Goal: Find specific fact: Find specific fact

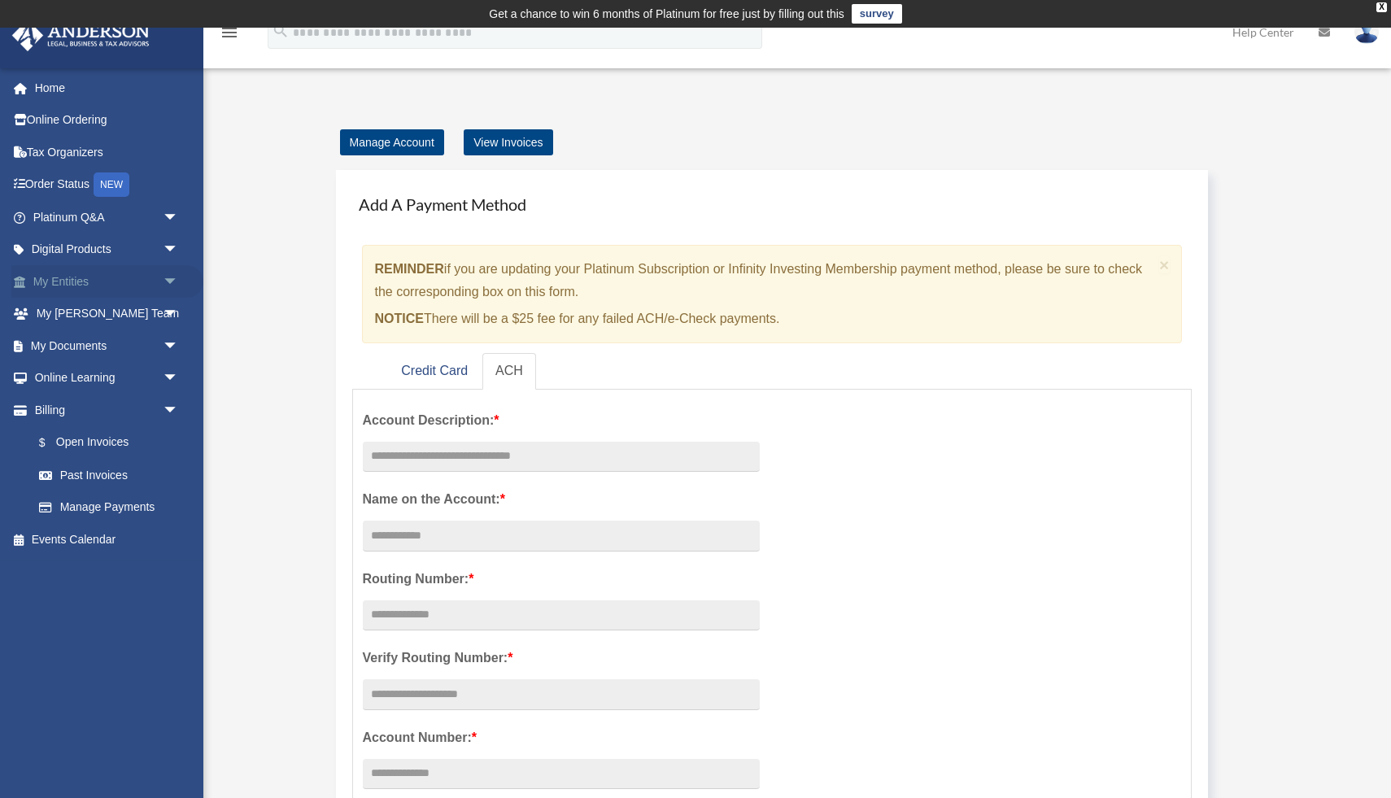
click at [94, 279] on link "My Entities arrow_drop_down" at bounding box center [107, 281] width 192 height 33
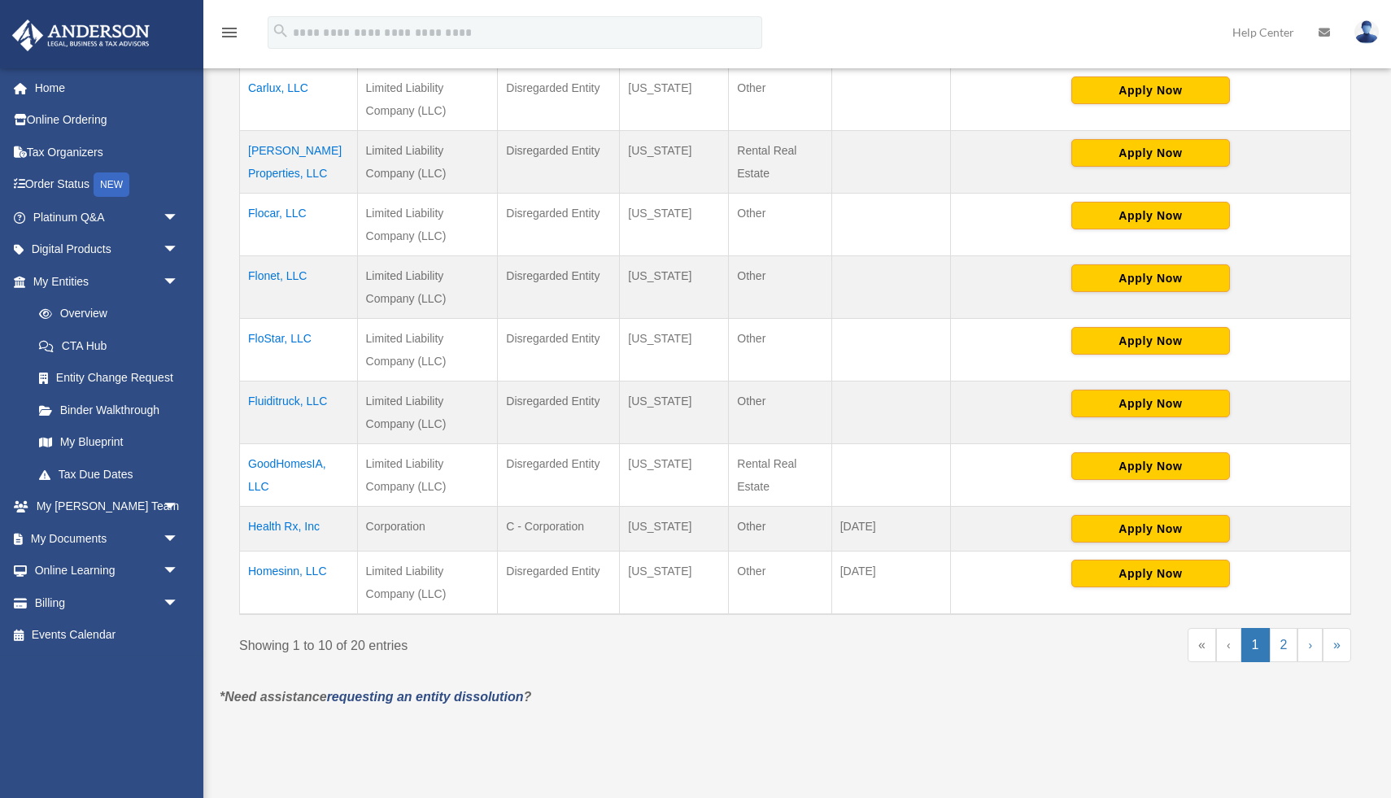
scroll to position [492, 0]
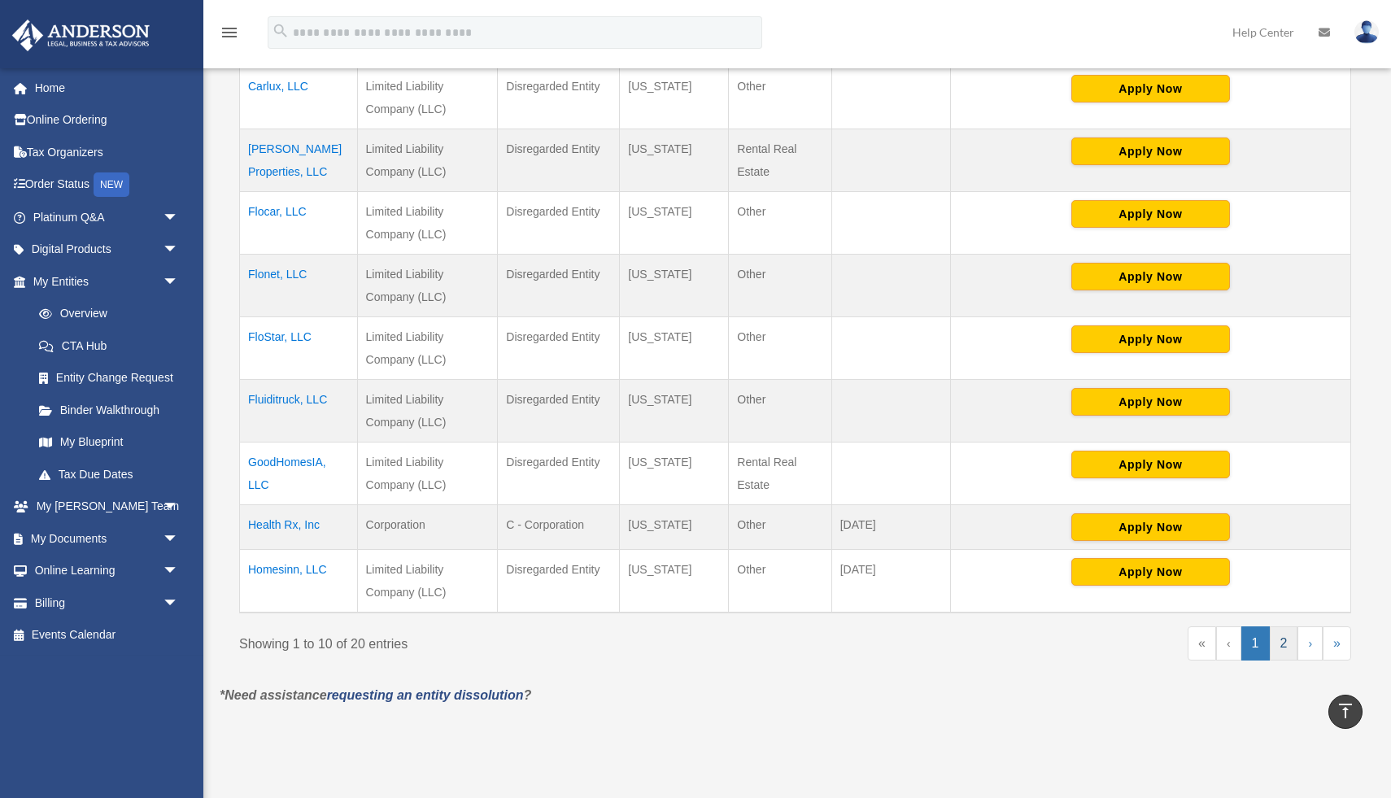
click at [1277, 638] on link "2" at bounding box center [1283, 643] width 28 height 34
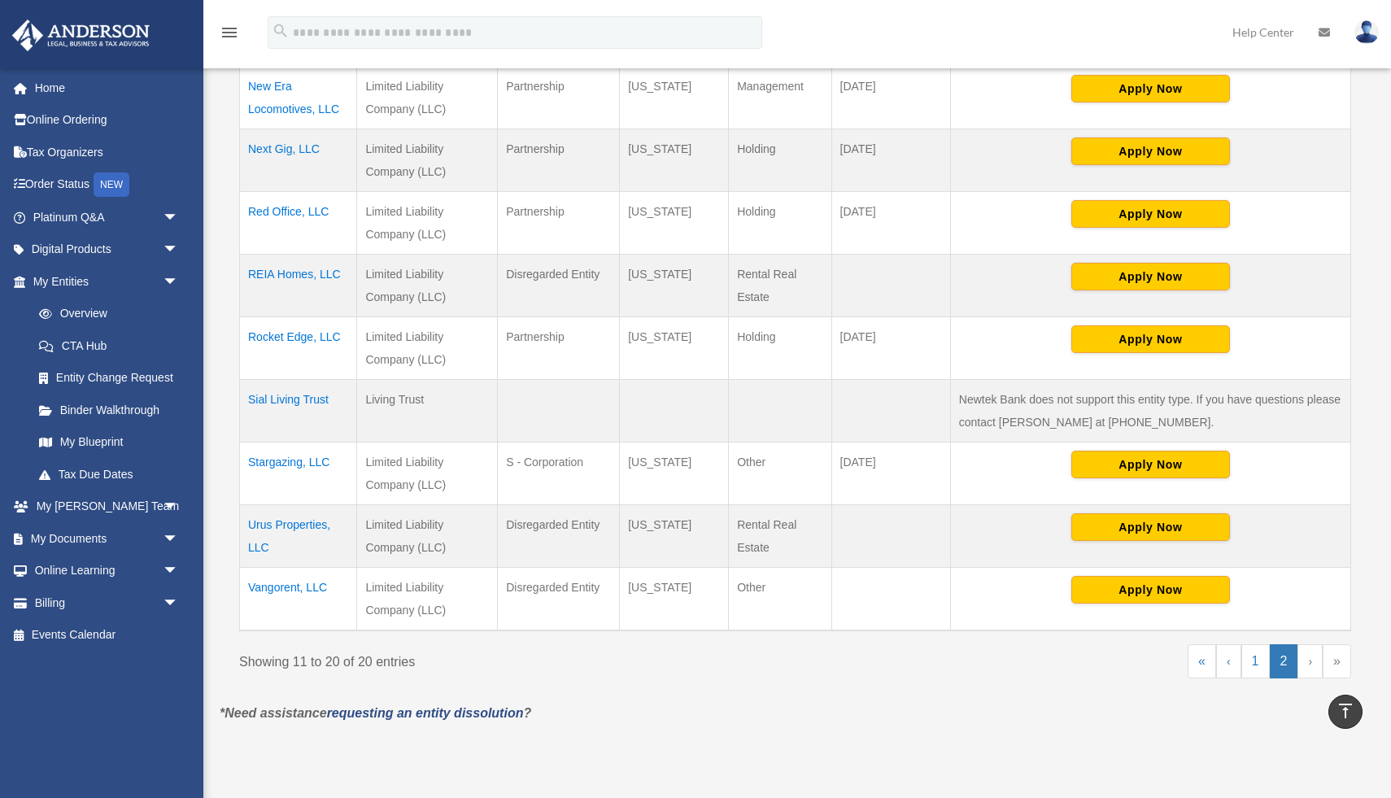
click at [280, 110] on td "New Era Locomotives, LLC" at bounding box center [298, 98] width 117 height 63
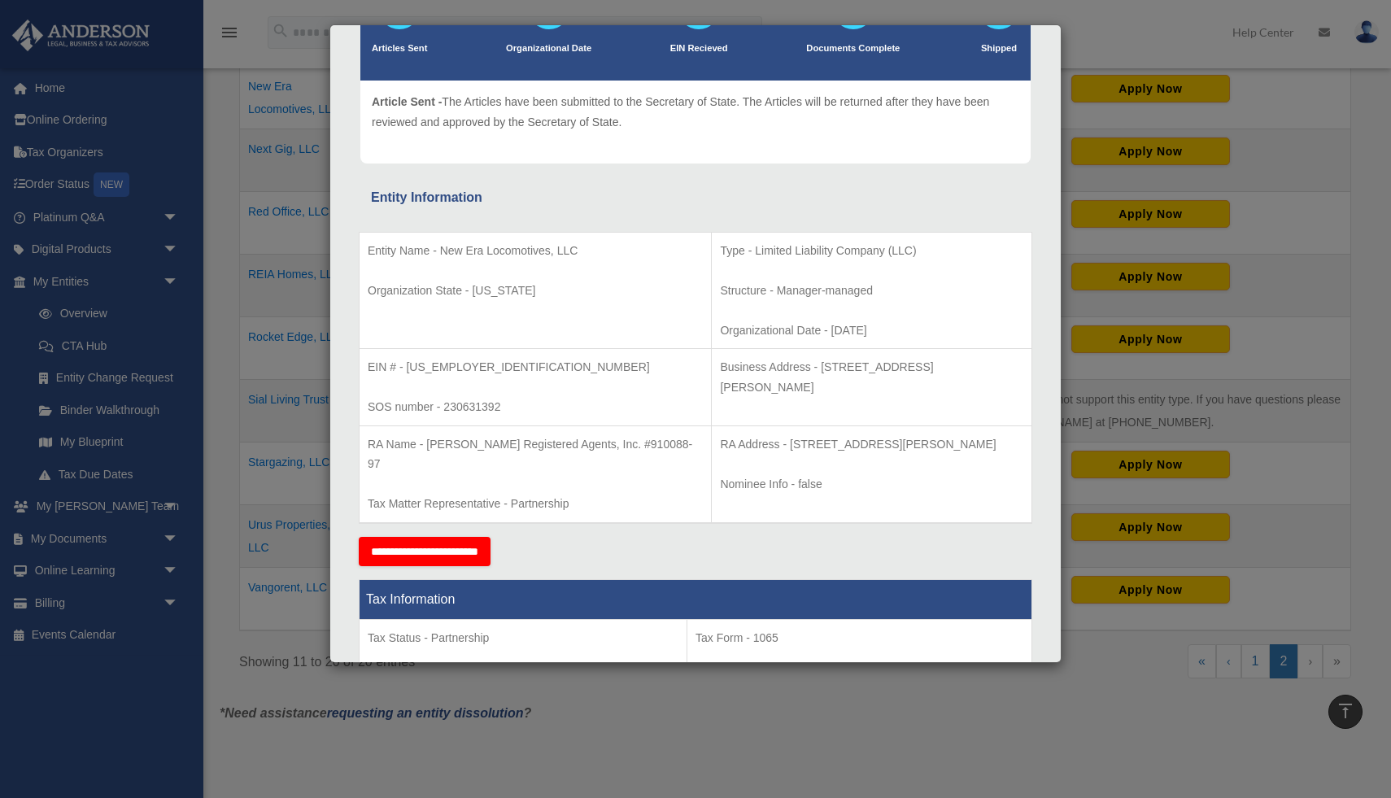
scroll to position [152, 0]
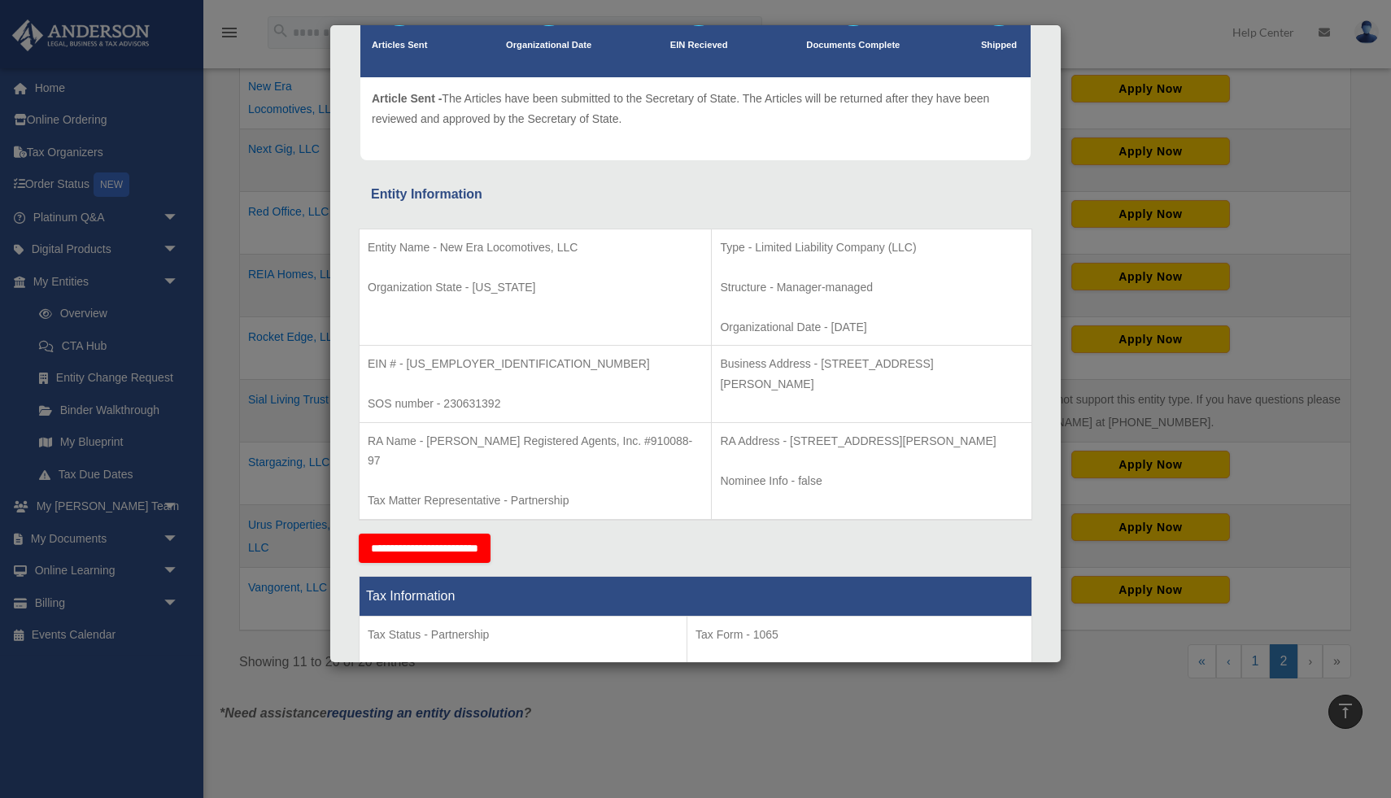
drag, startPoint x: 698, startPoint y: 467, endPoint x: 732, endPoint y: 435, distance: 46.6
click at [732, 435] on p "RA Address - 12725 SW Millikan Way, Ste 300N, Beaverton, OR 97005-1678" at bounding box center [871, 441] width 303 height 20
copy p "12725 SW Millikan Way, Ste 300N, Beaverton, OR 97005-1678"
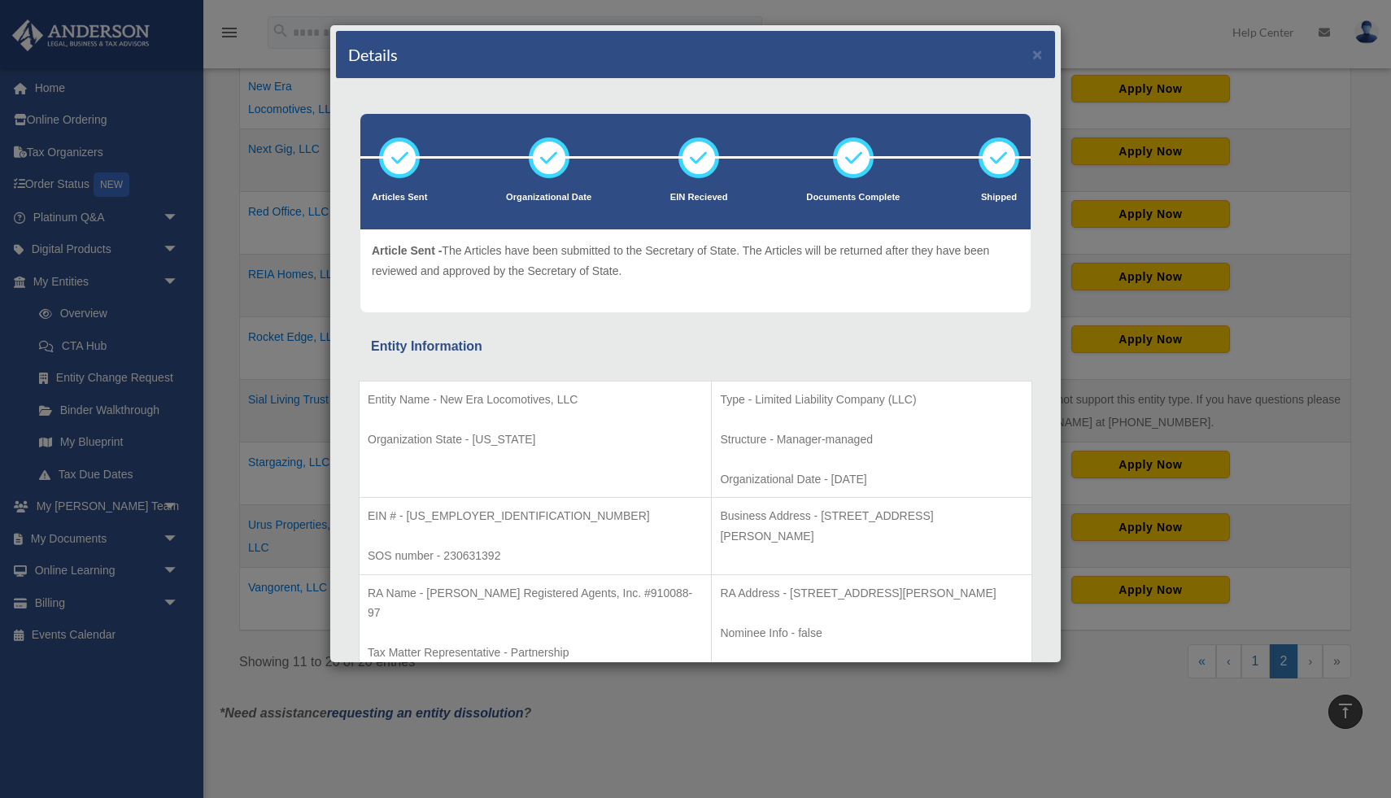
scroll to position [152, 0]
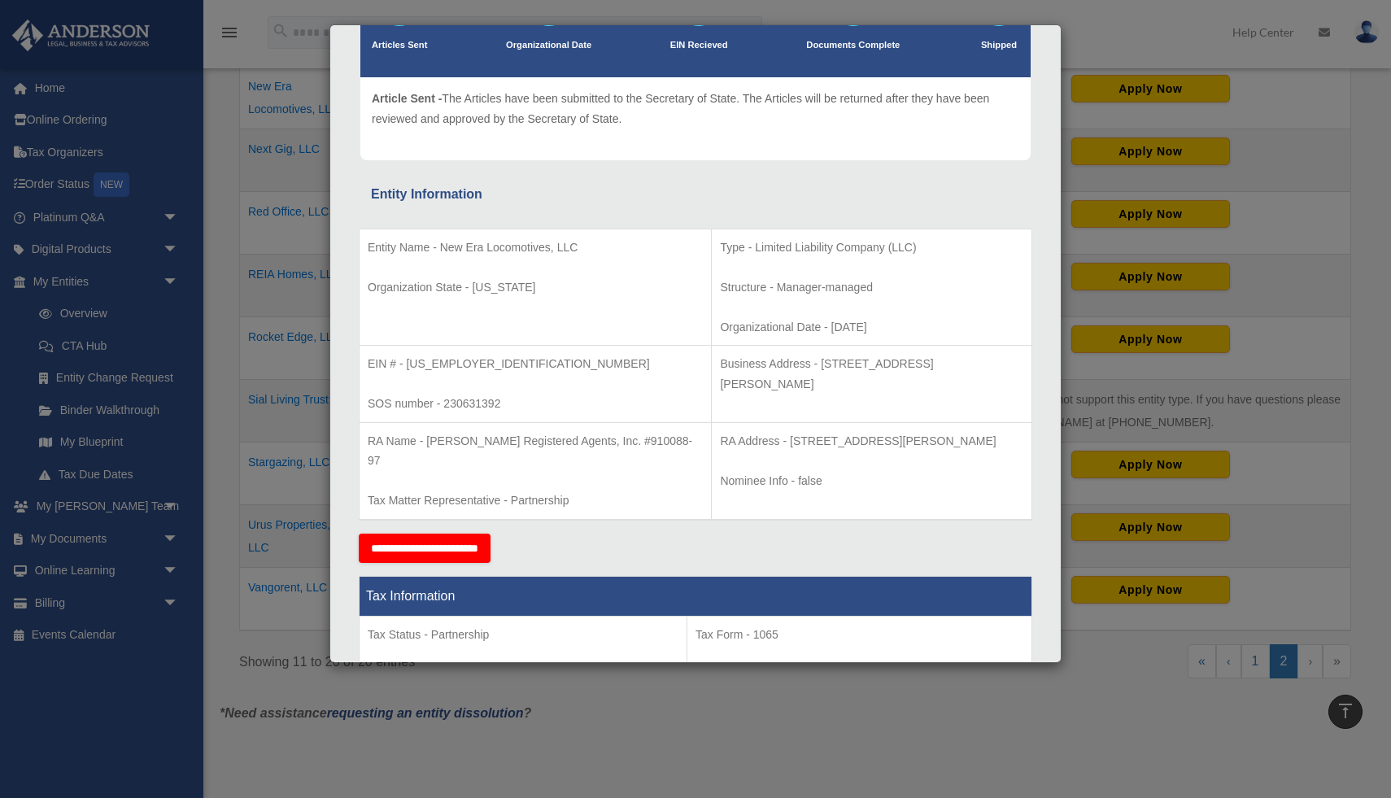
click at [730, 451] on p "RA Address - 12725 SW Millikan Way, Ste 300N, Beaverton, OR 97005-1678" at bounding box center [871, 441] width 303 height 20
drag, startPoint x: 713, startPoint y: 464, endPoint x: 728, endPoint y: 444, distance: 25.1
click at [728, 444] on p "RA Address - 12725 SW Millikan Way, Ste 300N, Beaverton, OR 97005-1678" at bounding box center [871, 441] width 303 height 20
copy p "12725 SW Millikan Way, Ste 300N, Beaverton, OR 97005-1678"
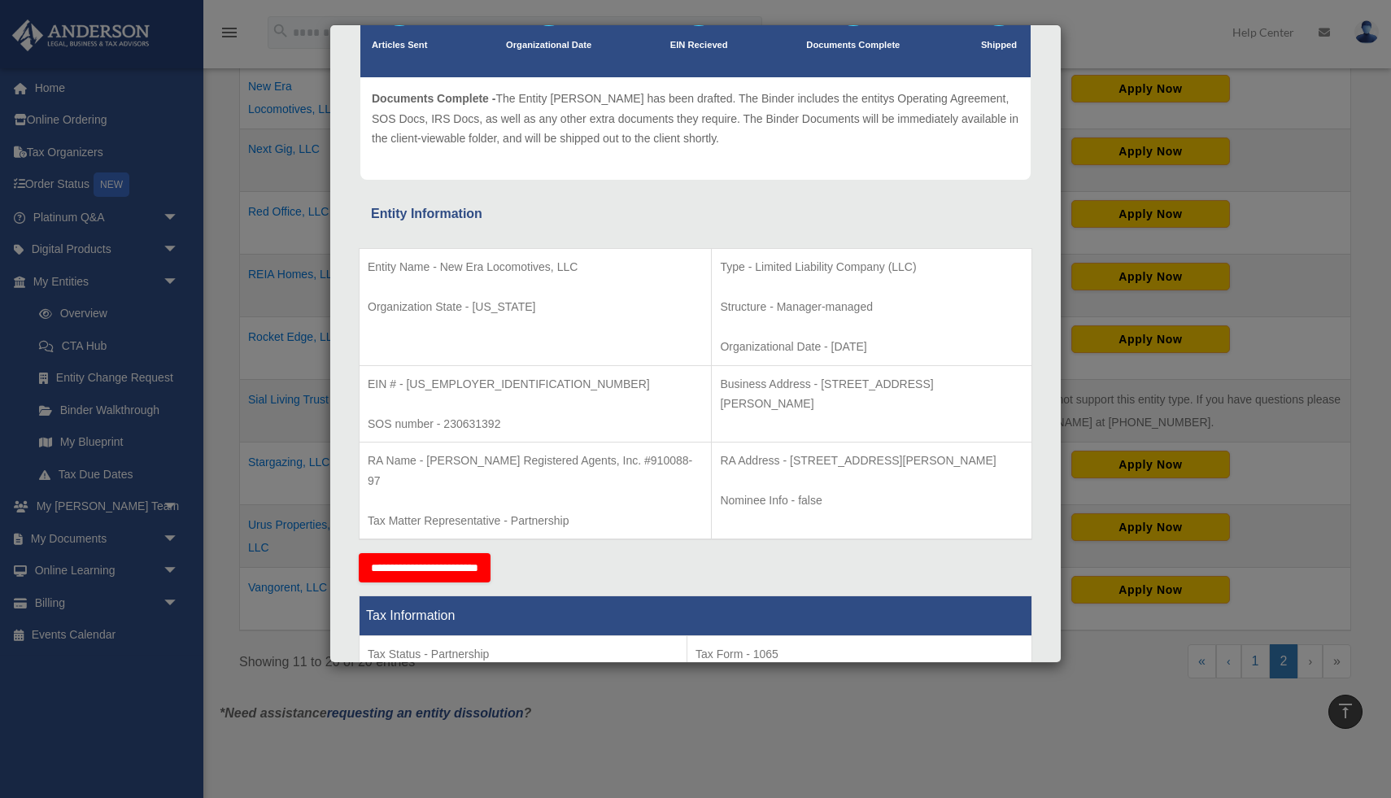
click at [293, 194] on div "Details × Articles Sent Organizational Date" at bounding box center [695, 399] width 1391 height 798
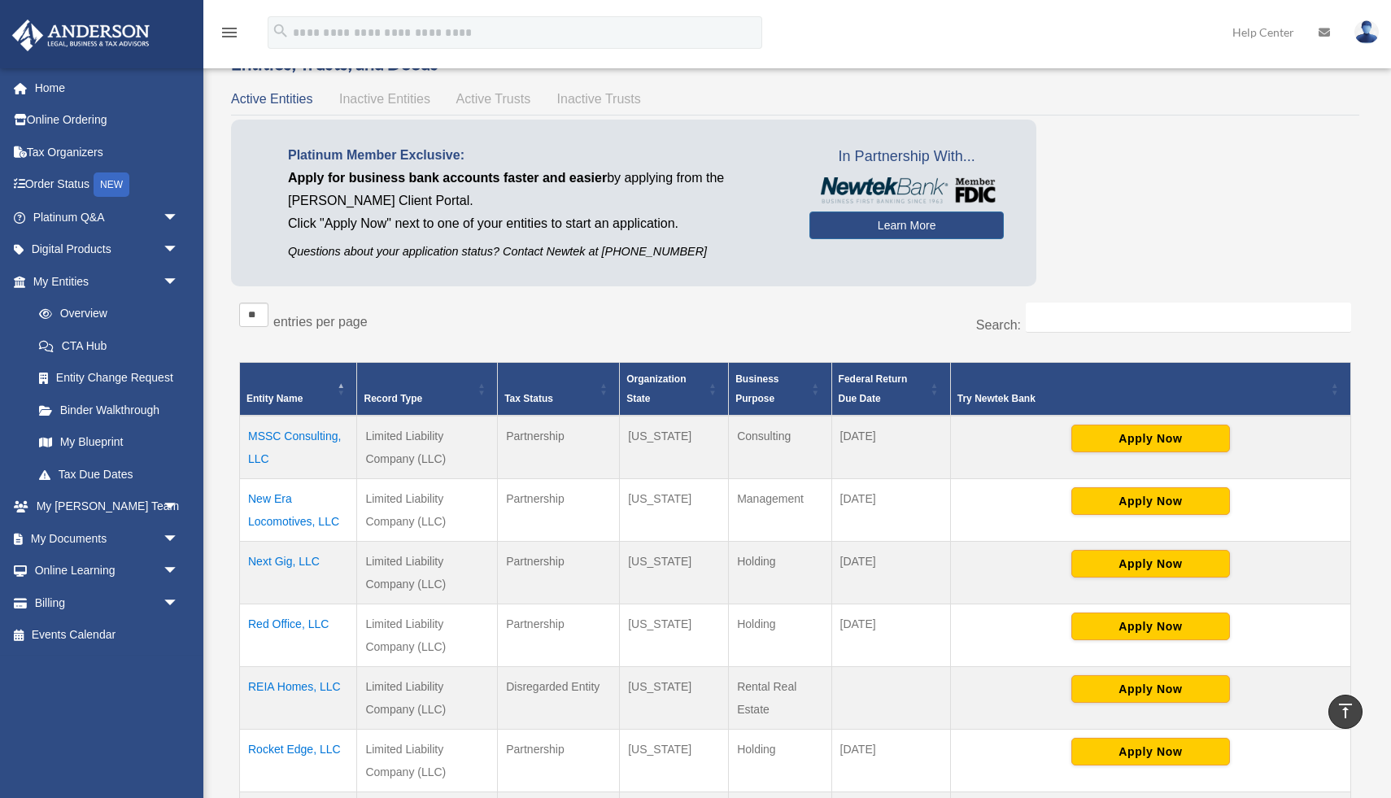
scroll to position [0, 0]
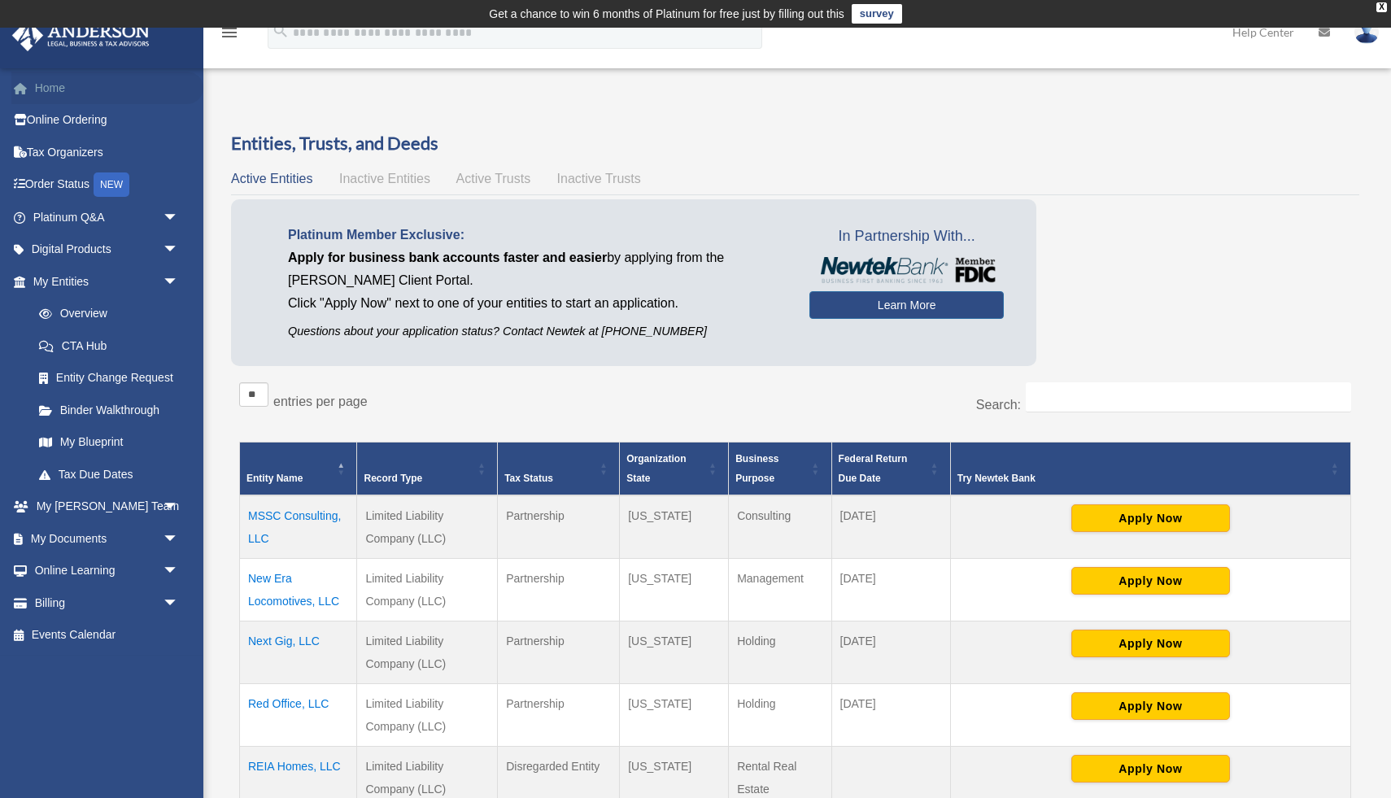
click at [105, 82] on link "Home" at bounding box center [107, 88] width 192 height 33
